Goal: Find specific page/section: Find specific page/section

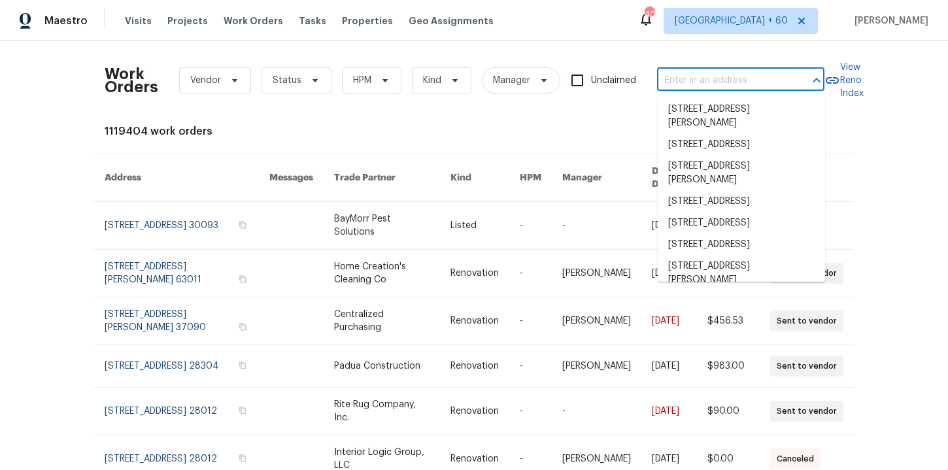
type input "[STREET_ADDRESS][PERSON_NAME][PERSON_NAME]"
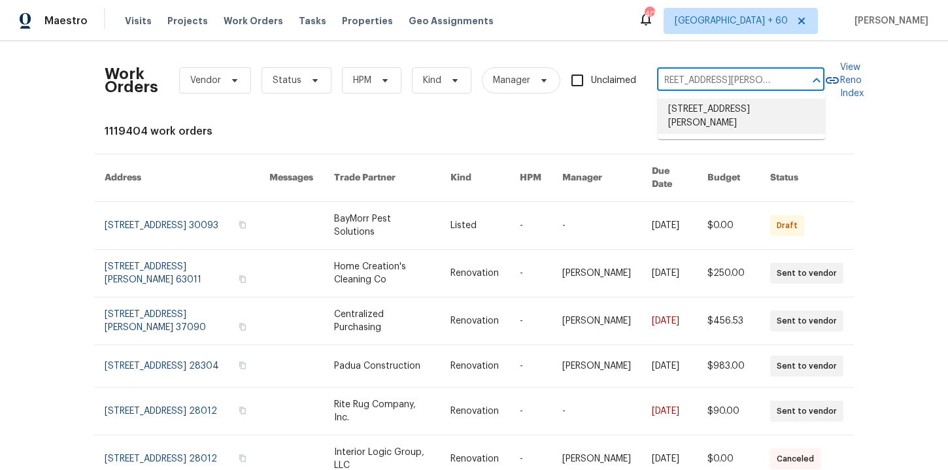
click at [701, 103] on li "[STREET_ADDRESS][PERSON_NAME]" at bounding box center [741, 116] width 167 height 35
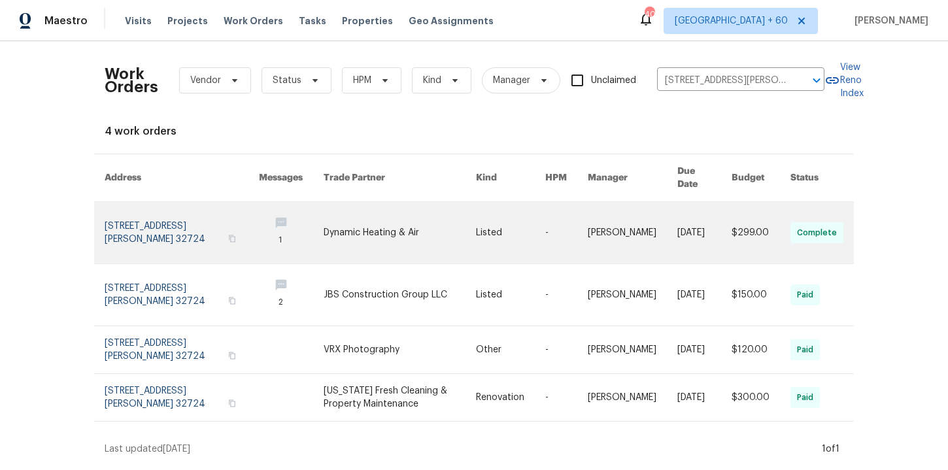
click at [172, 215] on link at bounding box center [182, 232] width 154 height 61
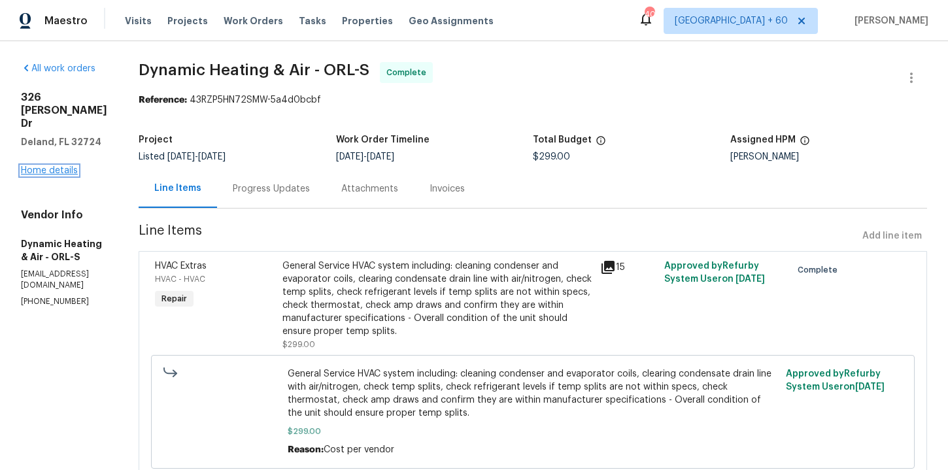
click at [69, 166] on link "Home details" at bounding box center [49, 170] width 57 height 9
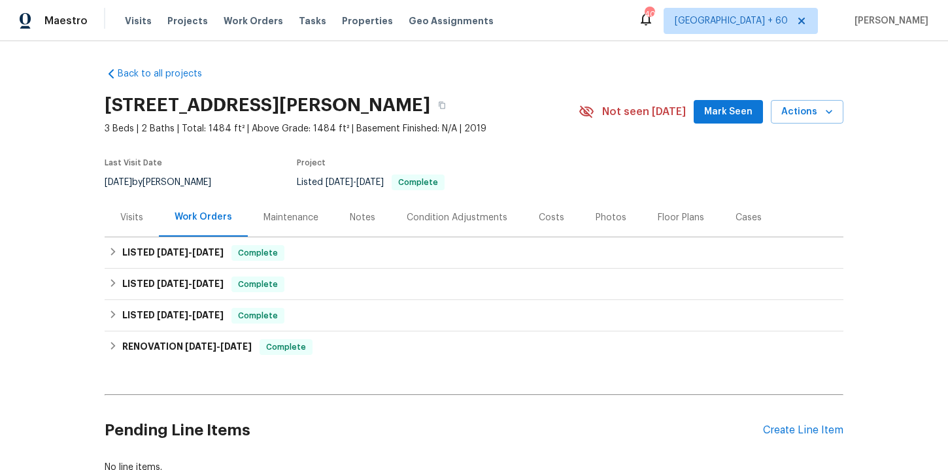
scroll to position [28, 0]
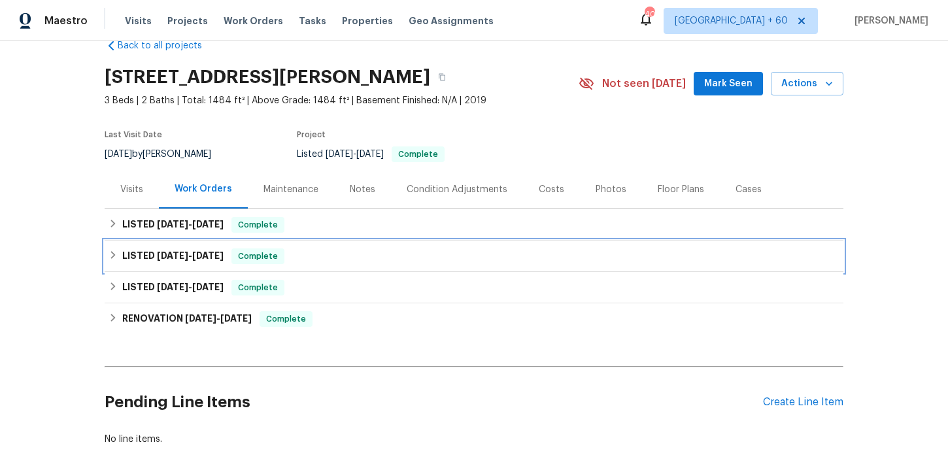
click at [349, 260] on div "LISTED [DATE] - [DATE] Complete" at bounding box center [474, 256] width 731 height 16
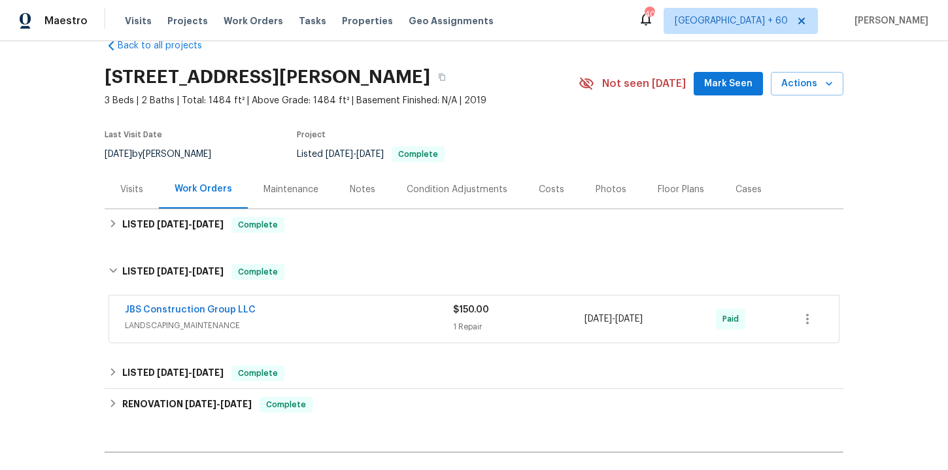
click at [360, 314] on div "JBS Construction Group LLC" at bounding box center [289, 311] width 328 height 16
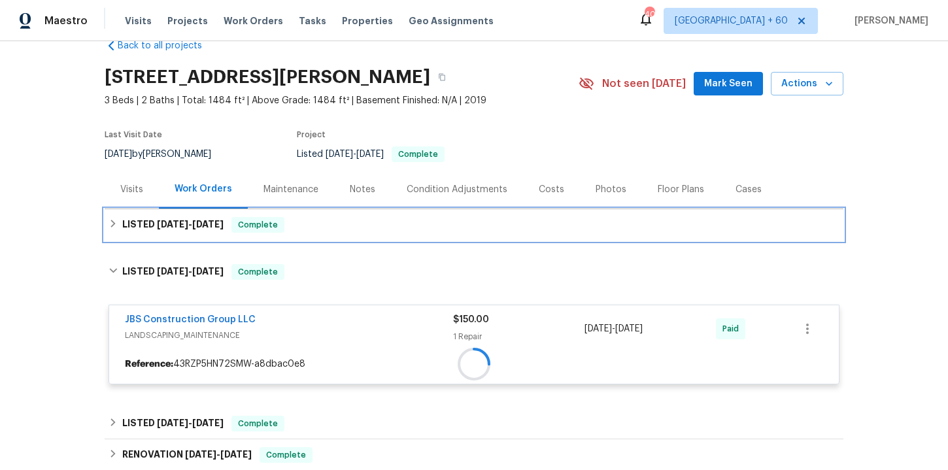
click at [340, 232] on div "LISTED [DATE] - [DATE] Complete" at bounding box center [474, 225] width 731 height 16
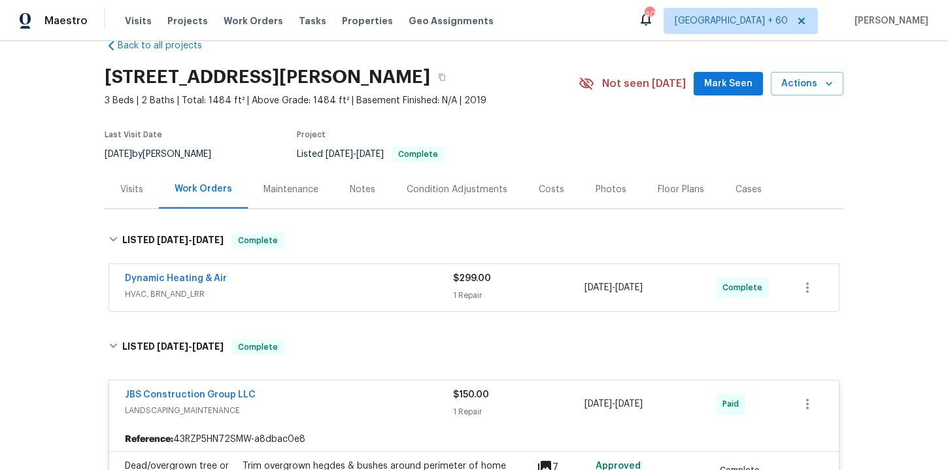
click at [352, 284] on div "Dynamic Heating & Air" at bounding box center [289, 280] width 328 height 16
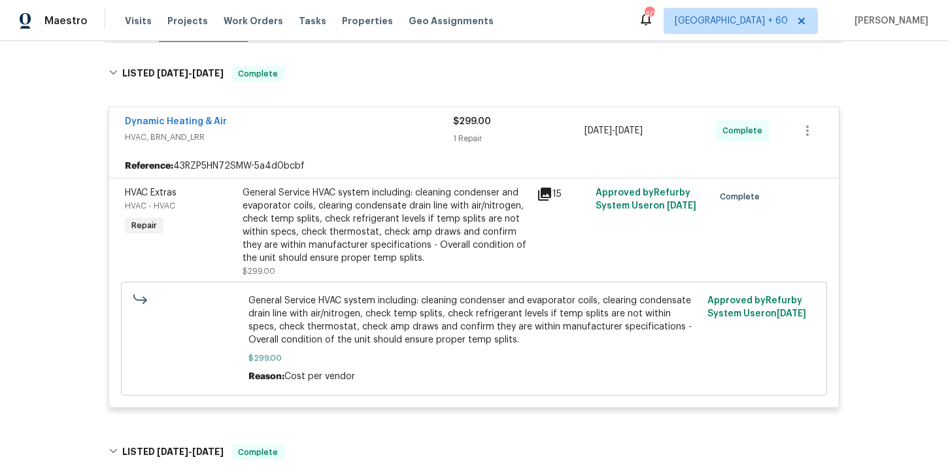
scroll to position [564, 0]
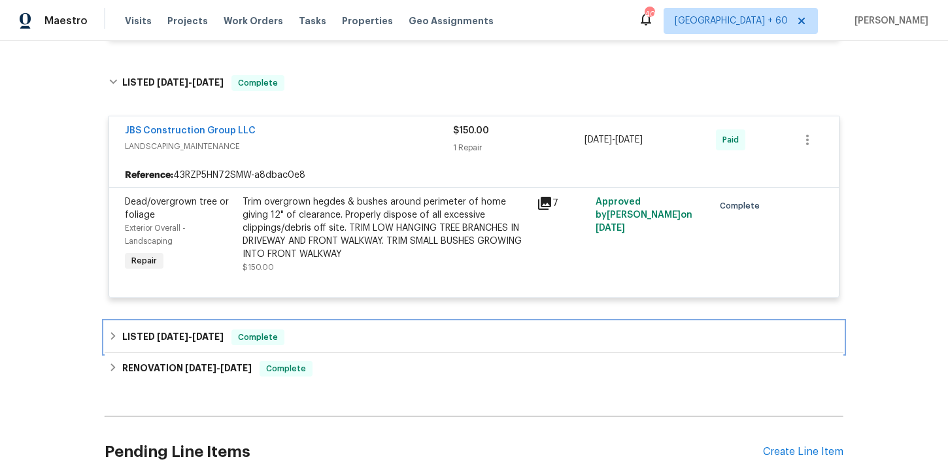
click at [335, 333] on div "LISTED [DATE] - [DATE] Complete" at bounding box center [474, 337] width 731 height 16
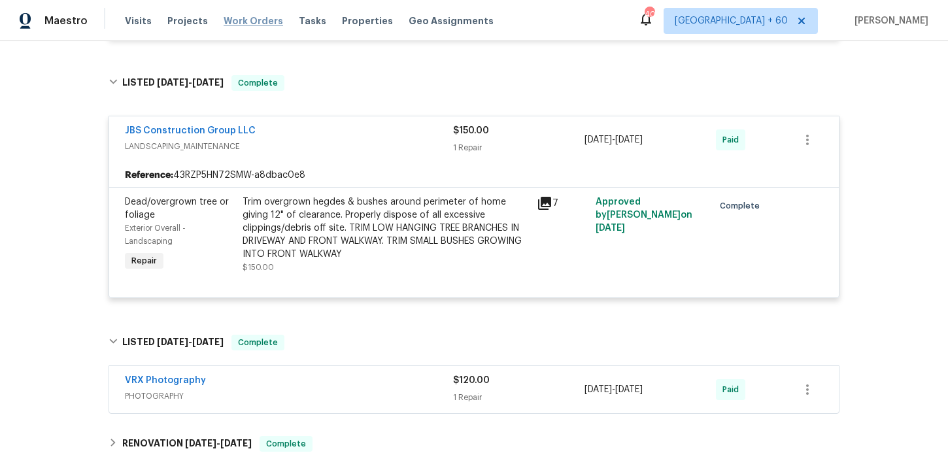
click at [263, 21] on span "Work Orders" at bounding box center [253, 20] width 59 height 13
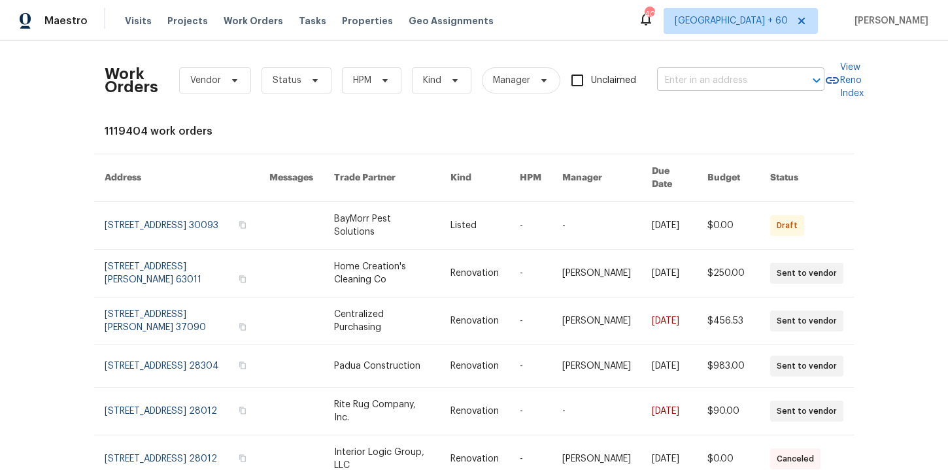
click at [708, 82] on input "text" at bounding box center [722, 81] width 131 height 20
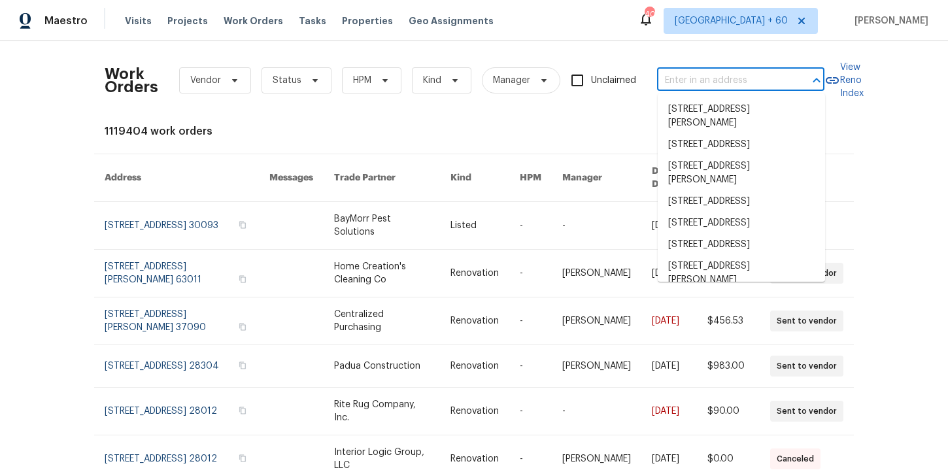
paste input "[STREET_ADDRESS]"
type input "[STREET_ADDRESS]"
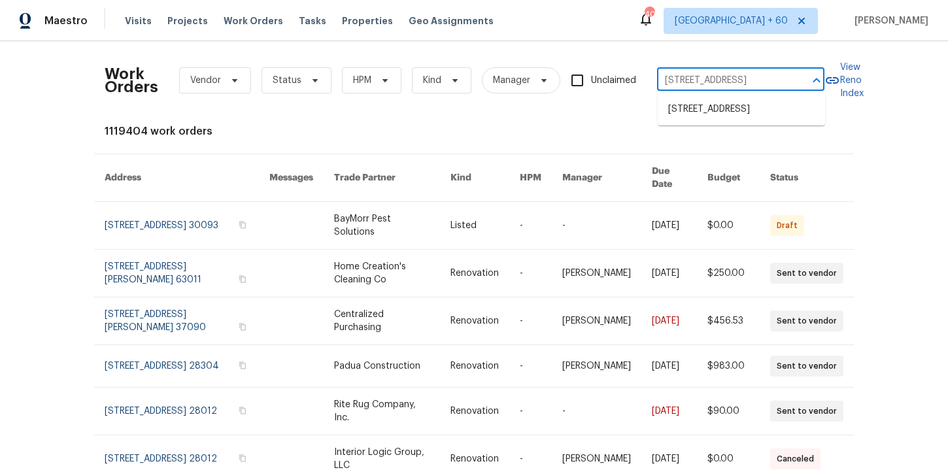
scroll to position [0, 52]
click at [711, 101] on li "[STREET_ADDRESS]" at bounding box center [741, 110] width 167 height 22
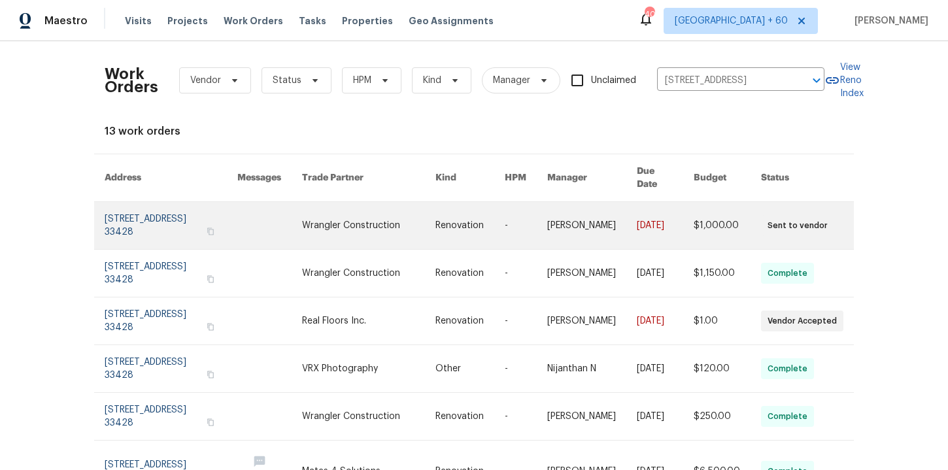
click at [146, 205] on link at bounding box center [171, 225] width 133 height 47
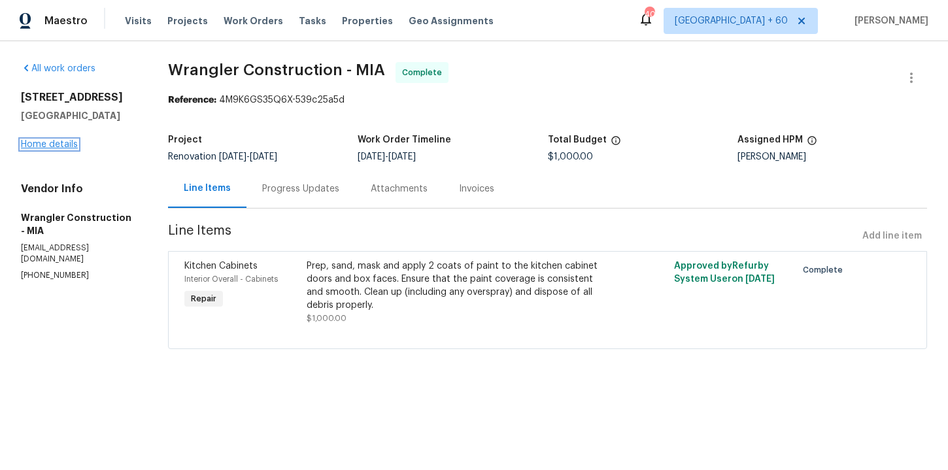
click at [61, 142] on link "Home details" at bounding box center [49, 144] width 57 height 9
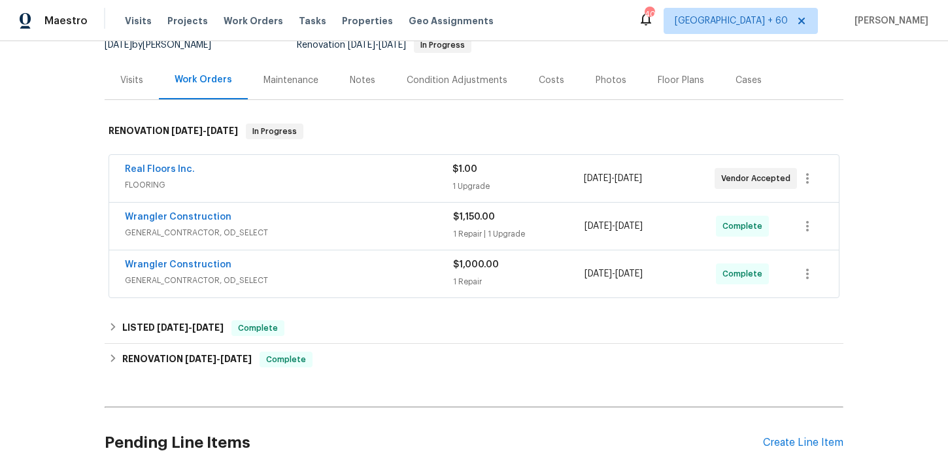
scroll to position [138, 0]
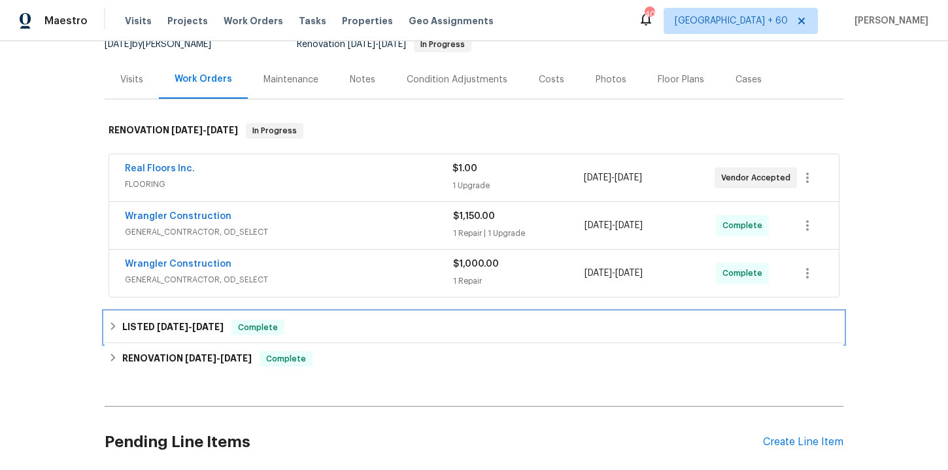
click at [385, 329] on div "LISTED [DATE] - [DATE] Complete" at bounding box center [474, 328] width 731 height 16
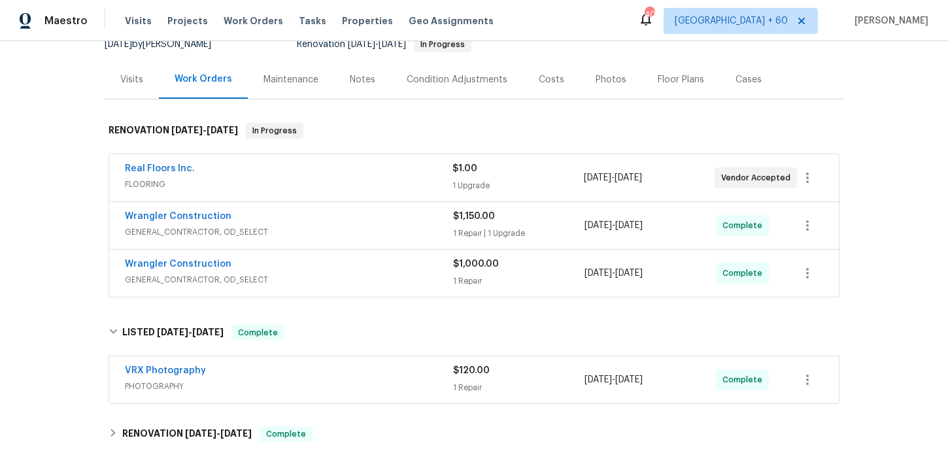
click at [362, 277] on span "GENERAL_CONTRACTOR, OD_SELECT" at bounding box center [289, 279] width 328 height 13
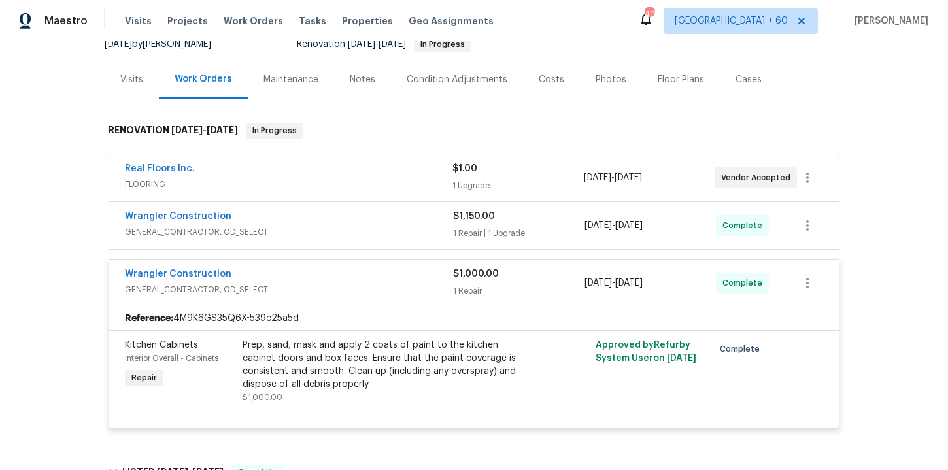
click at [343, 232] on span "GENERAL_CONTRACTOR, OD_SELECT" at bounding box center [289, 232] width 328 height 13
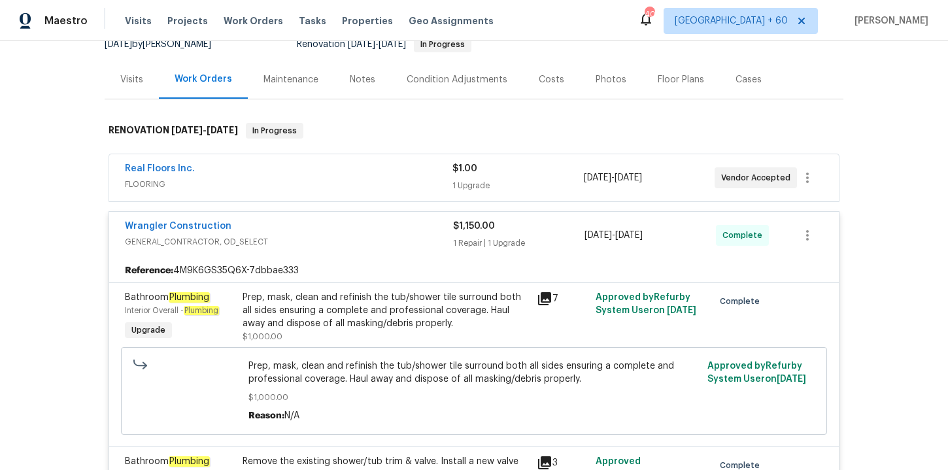
click at [320, 178] on span "FLOORING" at bounding box center [289, 184] width 328 height 13
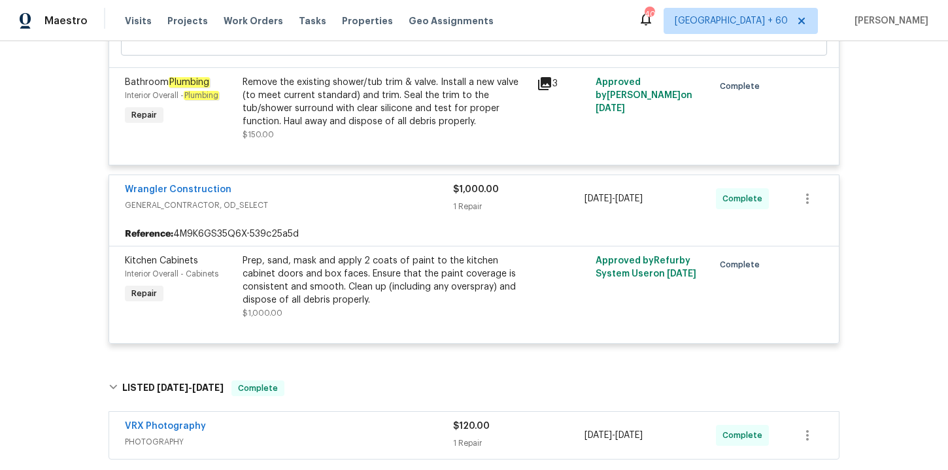
scroll to position [813, 0]
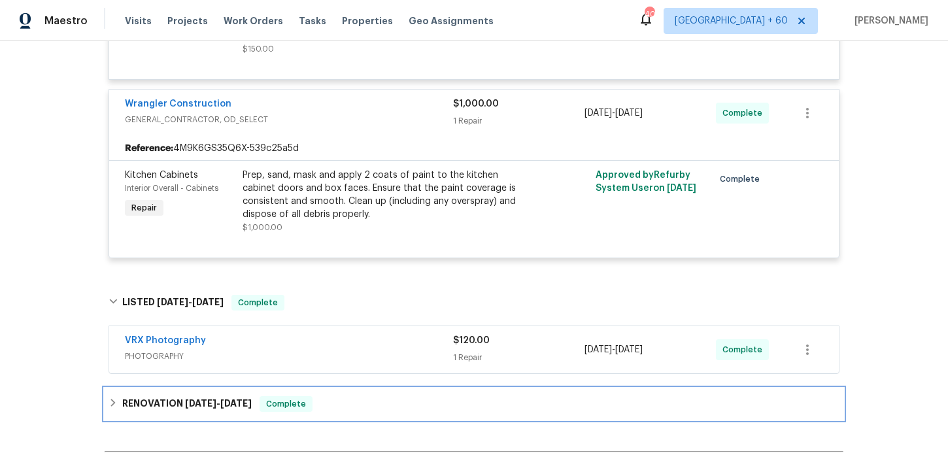
click at [348, 405] on div "RENOVATION [DATE] - [DATE] Complete" at bounding box center [474, 404] width 731 height 16
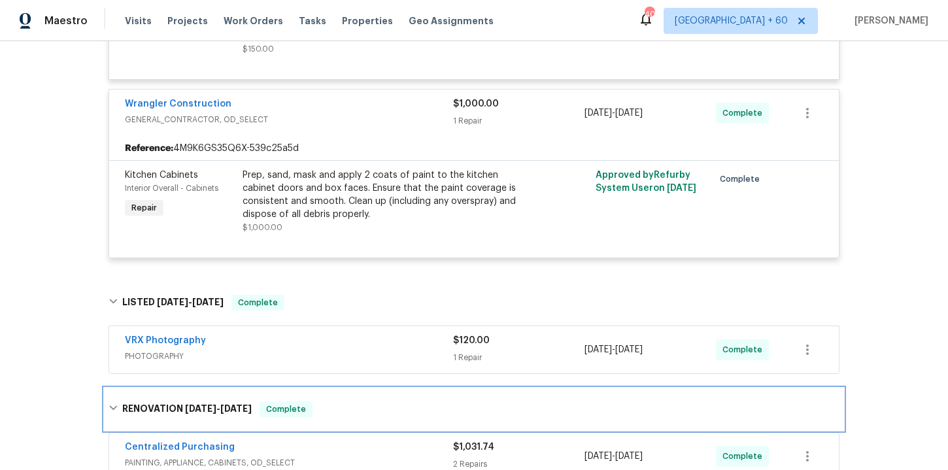
scroll to position [1165, 0]
